Goal: Information Seeking & Learning: Learn about a topic

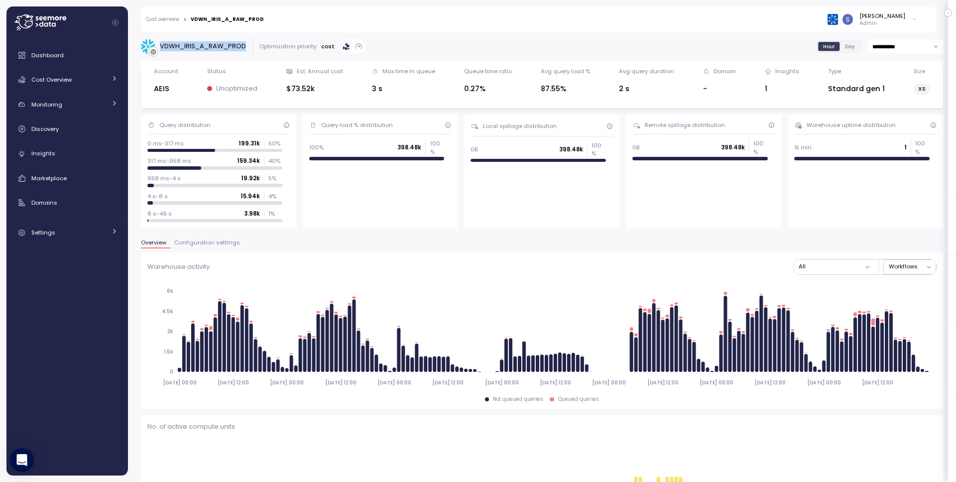
click at [174, 21] on link "Cost overview" at bounding box center [162, 19] width 33 height 5
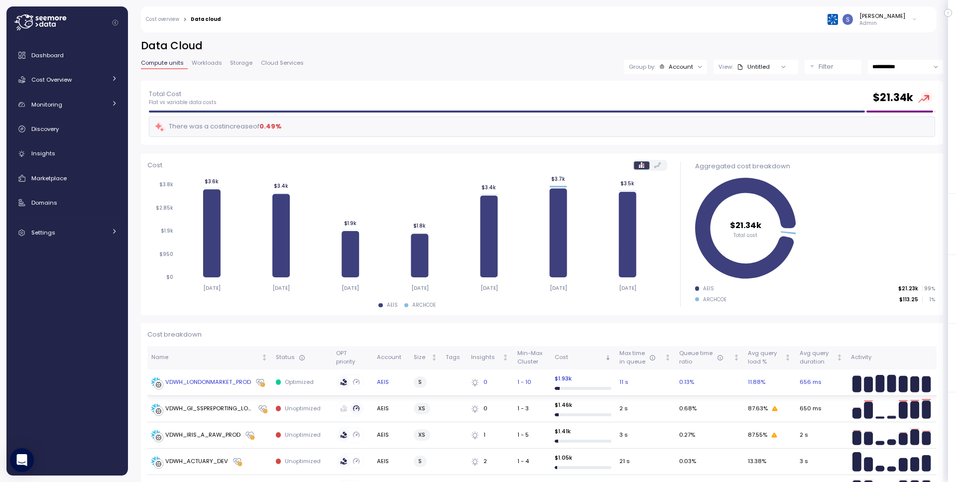
click at [229, 384] on div "VDWH_LONDONMARKET_PROD" at bounding box center [208, 382] width 86 height 9
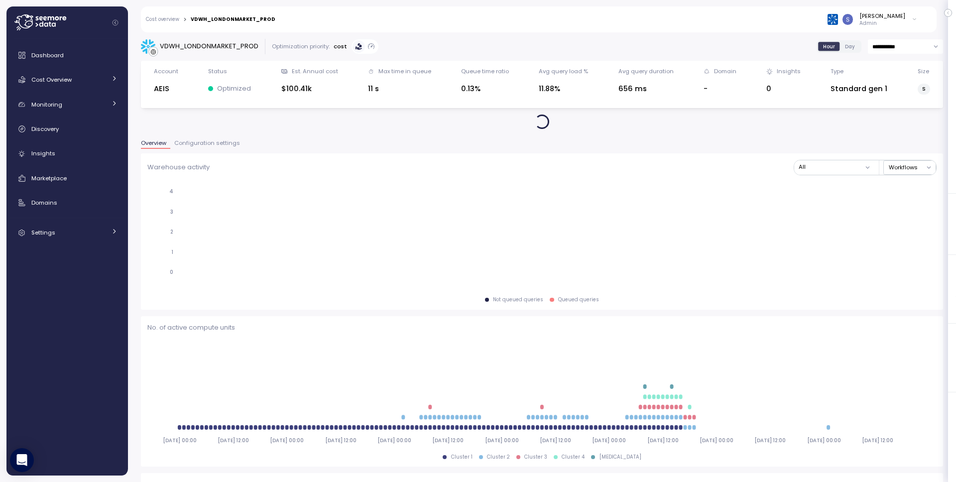
click at [197, 47] on div "VDWH_LONDONMARKET_PROD" at bounding box center [209, 46] width 99 height 10
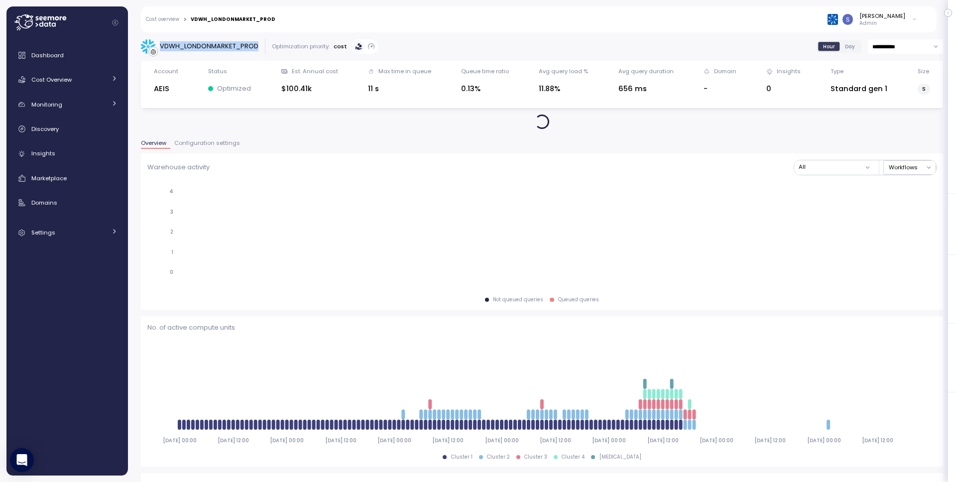
click at [197, 47] on div "VDWH_LONDONMARKET_PROD" at bounding box center [209, 46] width 99 height 10
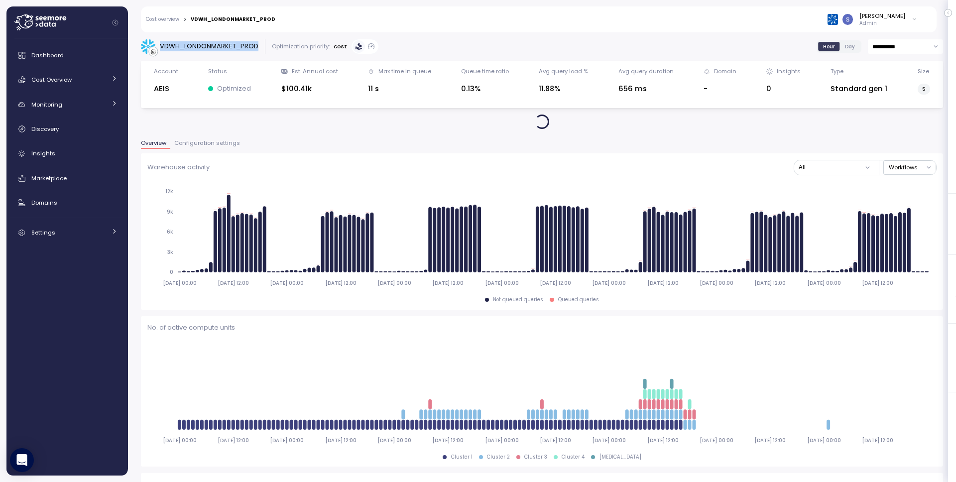
copy div "VDWH_LONDONMARKET_PROD"
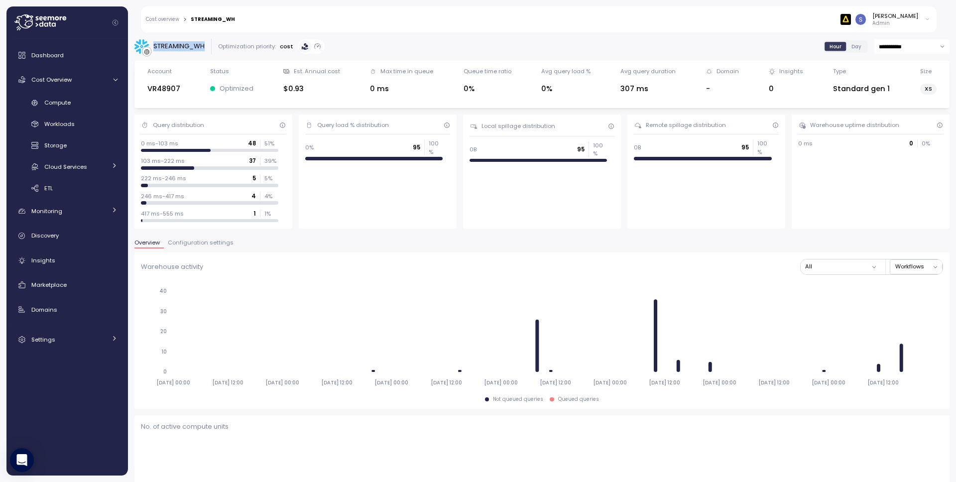
scroll to position [728, 0]
